Goal: Check status: Check status

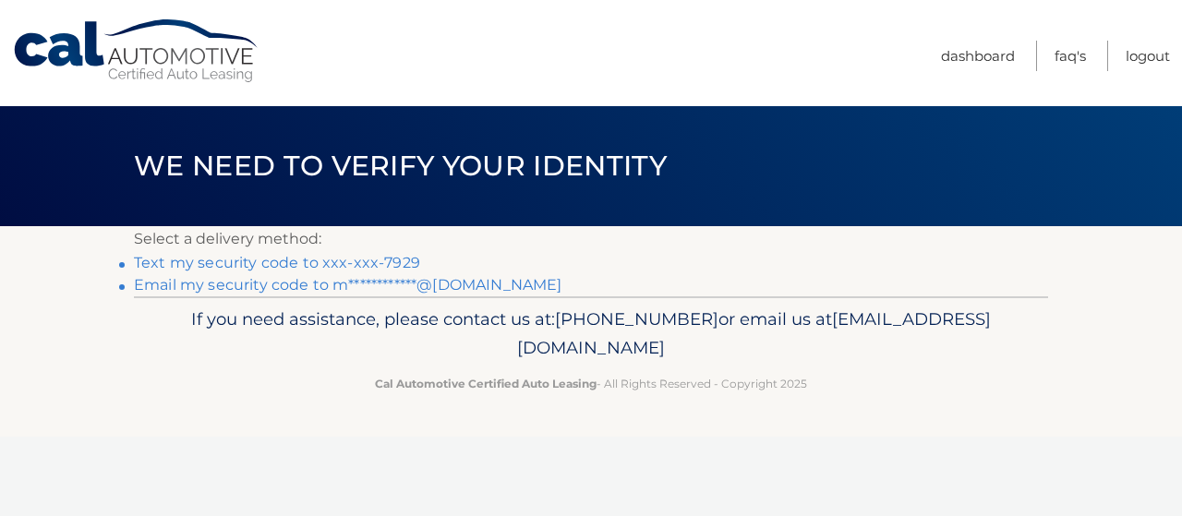
click at [284, 258] on link "Text my security code to xxx-xxx-7929" at bounding box center [277, 263] width 286 height 18
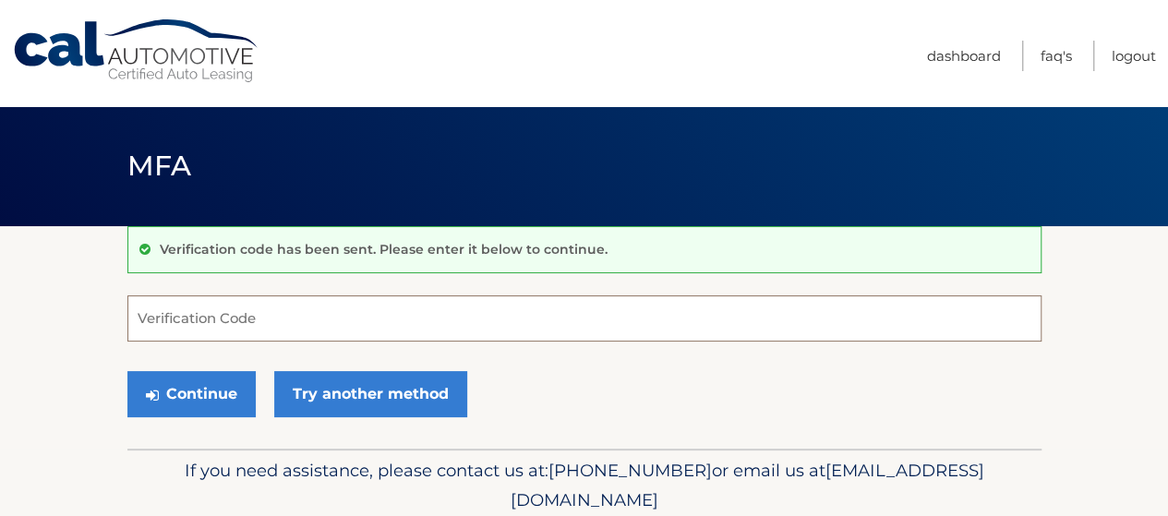
click at [172, 324] on input "Verification Code" at bounding box center [584, 319] width 914 height 46
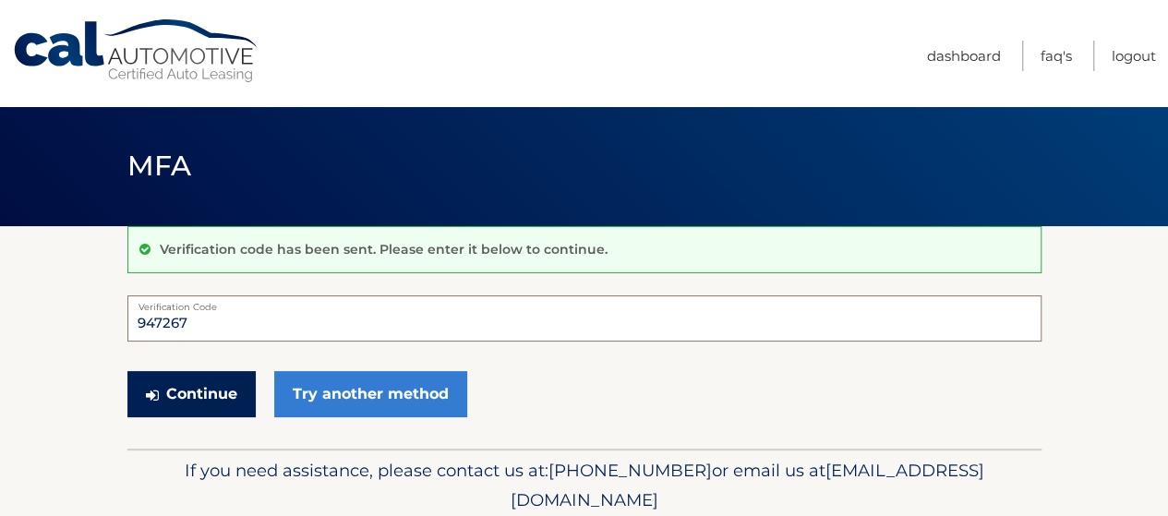
type input "947267"
click at [194, 383] on button "Continue" at bounding box center [191, 394] width 128 height 46
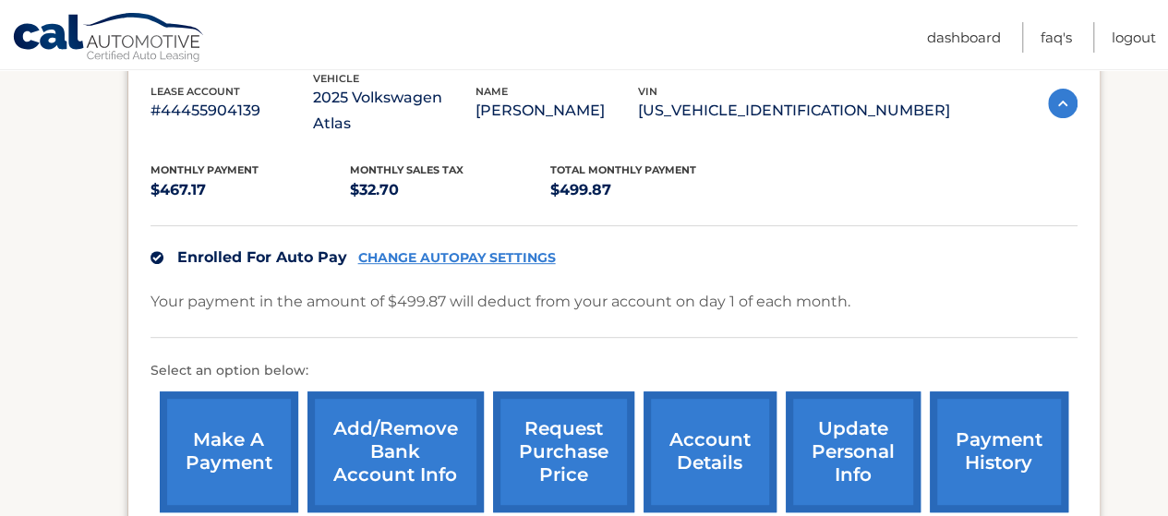
scroll to position [334, 0]
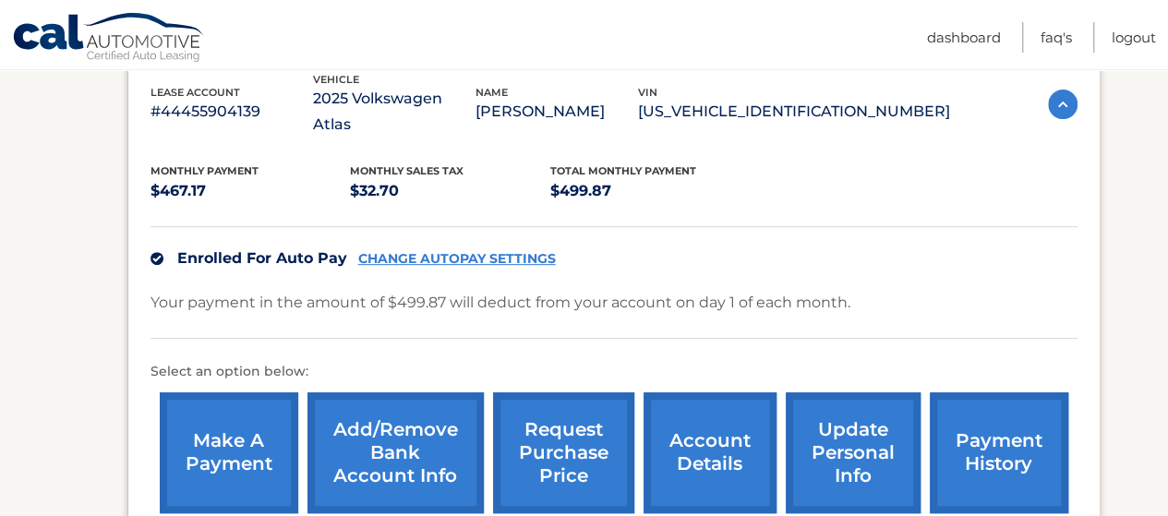
click at [722, 424] on link "account details" at bounding box center [710, 452] width 133 height 121
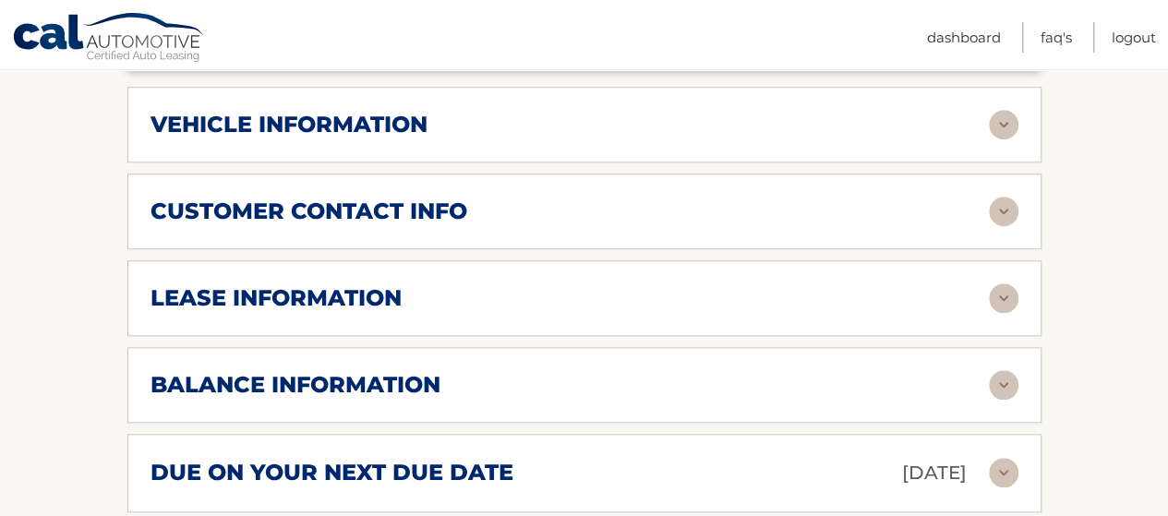
scroll to position [837, 0]
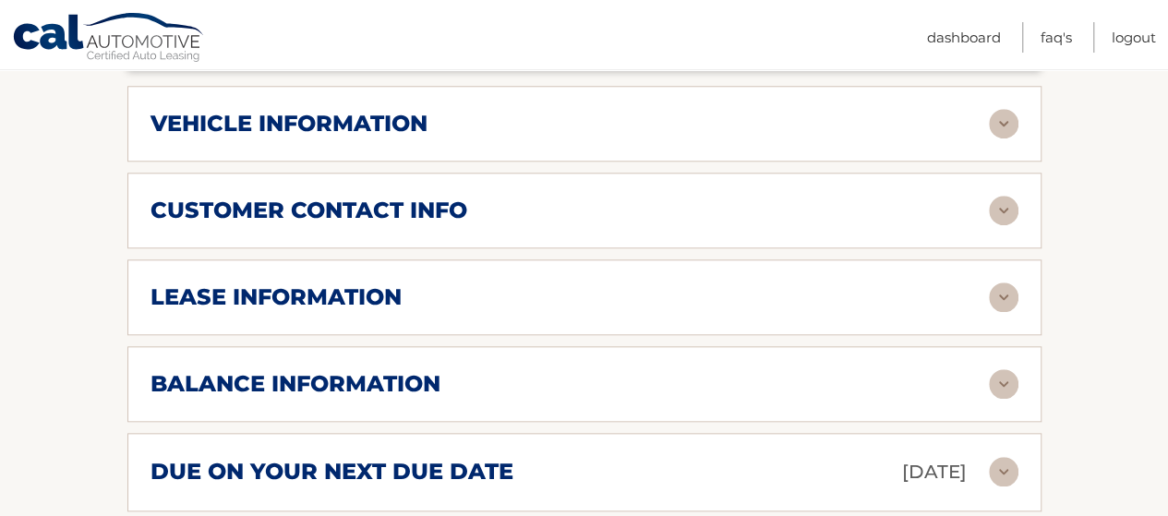
click at [759, 284] on div "lease information" at bounding box center [570, 298] width 839 height 28
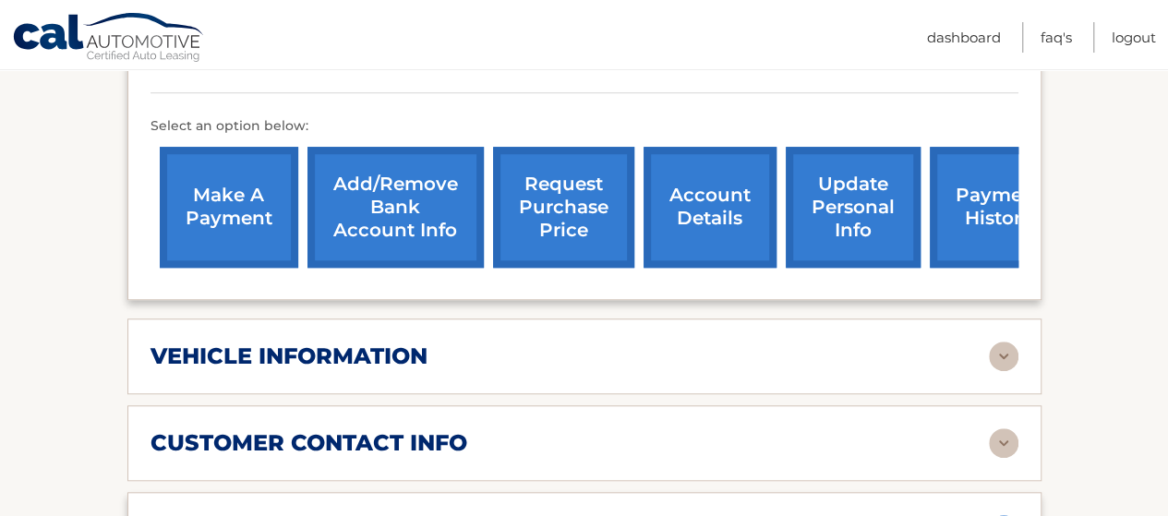
scroll to position [603, 0]
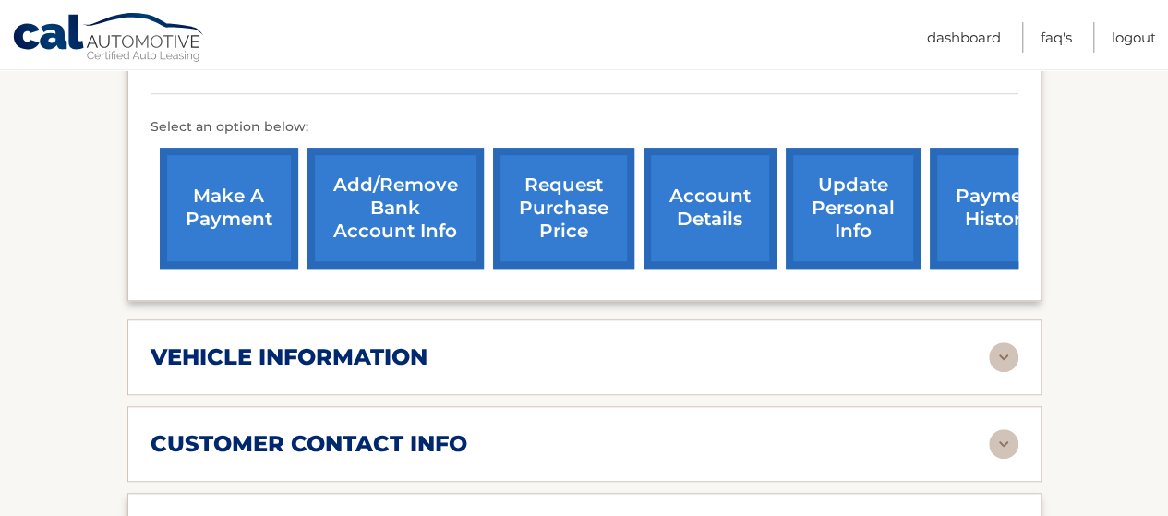
click at [716, 193] on link "account details" at bounding box center [710, 208] width 133 height 121
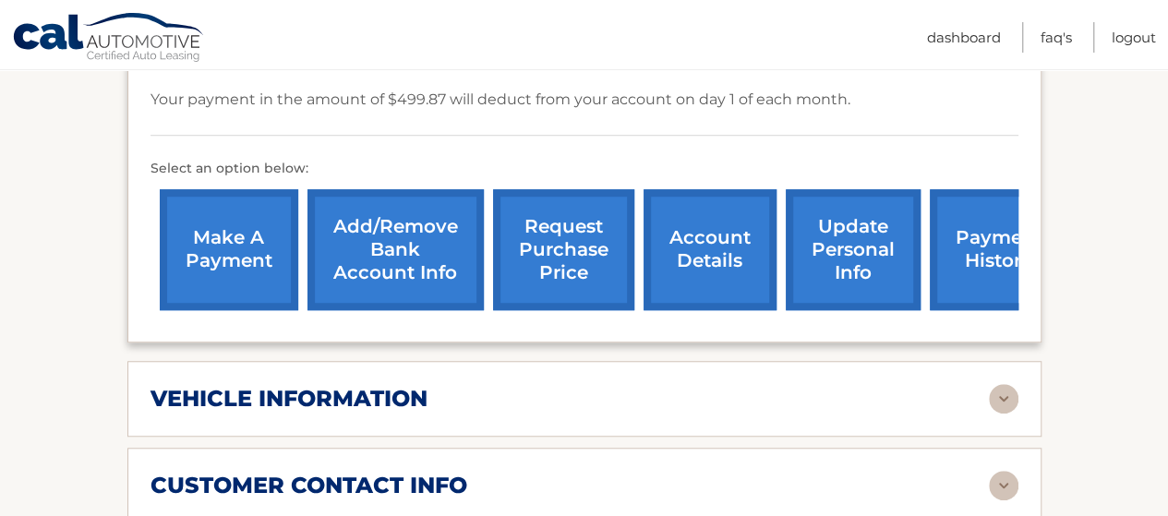
scroll to position [555, 0]
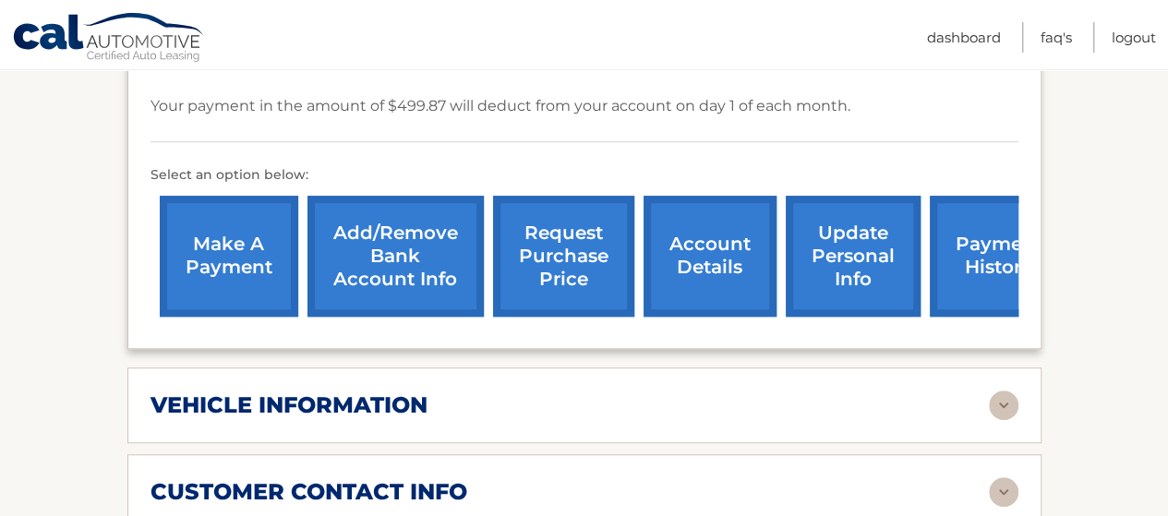
click at [983, 212] on link "payment history" at bounding box center [999, 256] width 139 height 121
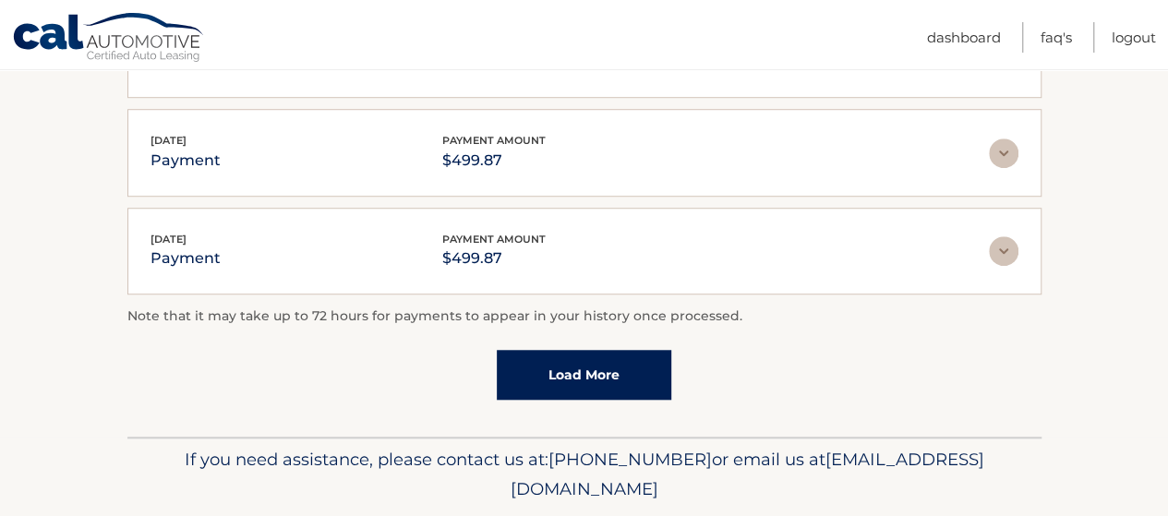
scroll to position [637, 0]
click at [633, 358] on link "Load More" at bounding box center [584, 374] width 175 height 50
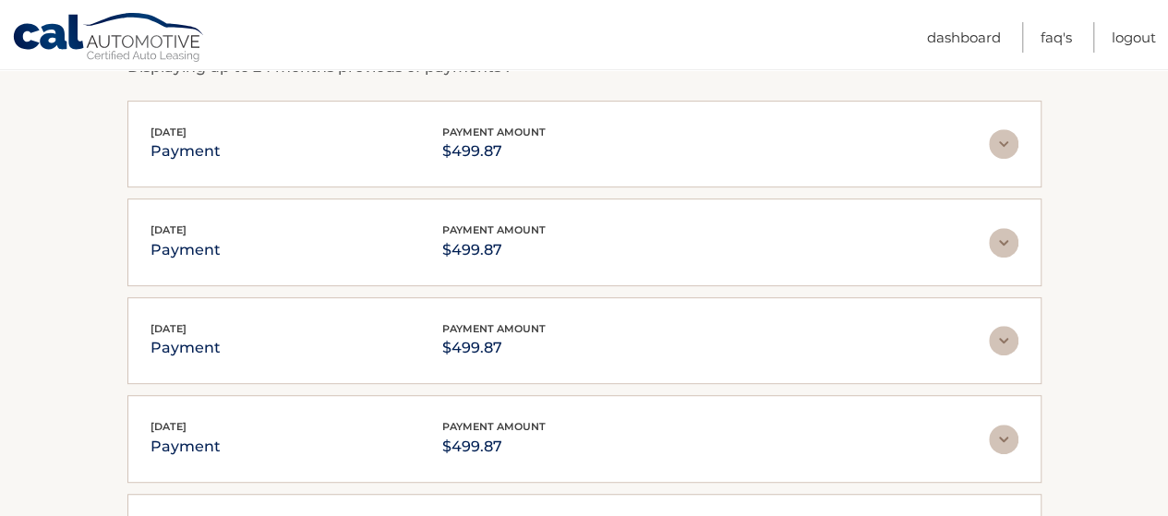
scroll to position [349, 0]
click at [1003, 154] on img at bounding box center [1004, 145] width 30 height 30
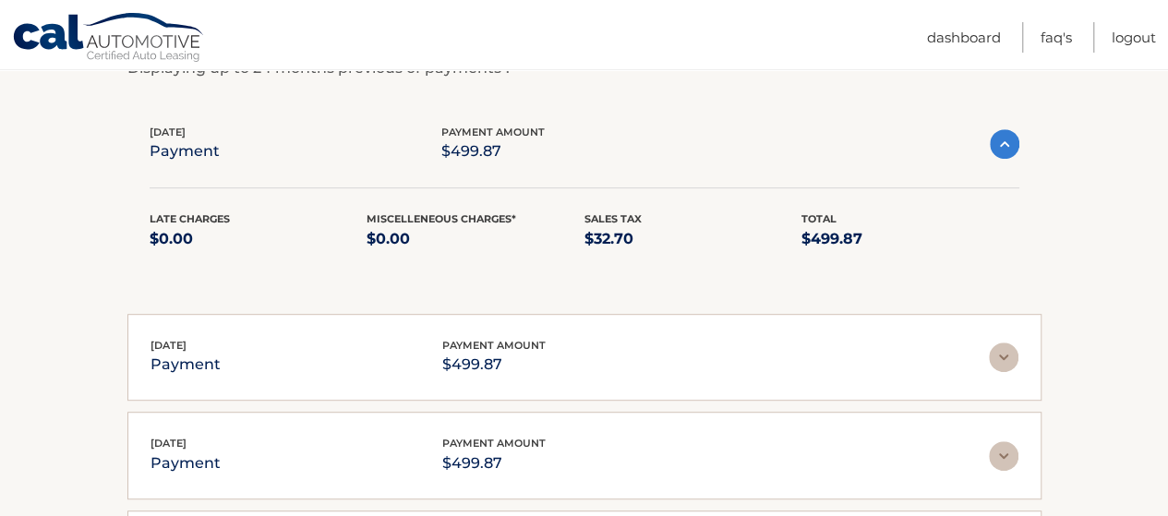
click at [1005, 132] on img at bounding box center [1005, 144] width 30 height 30
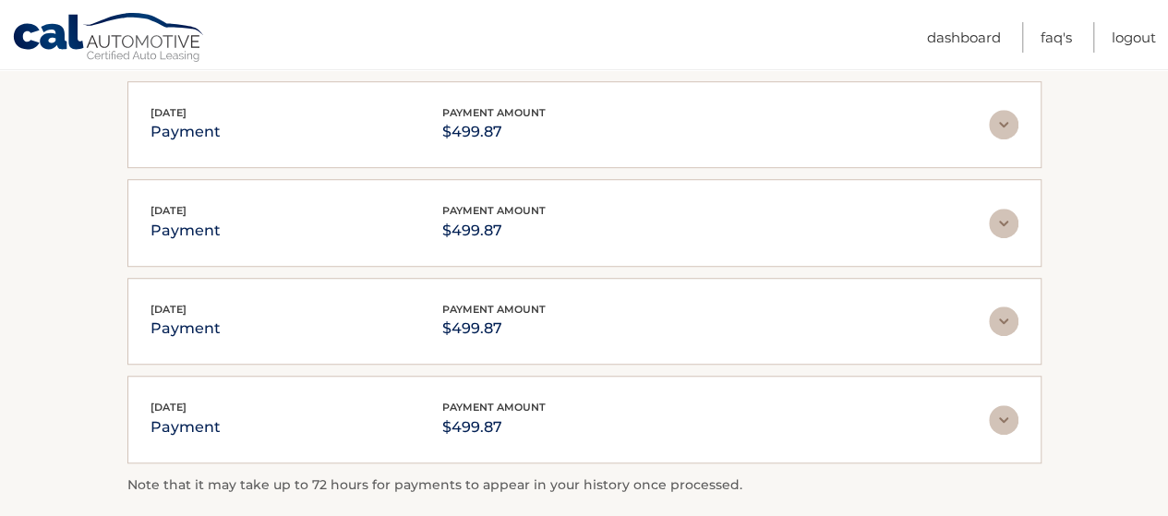
scroll to position [565, 0]
